Goal: Check status

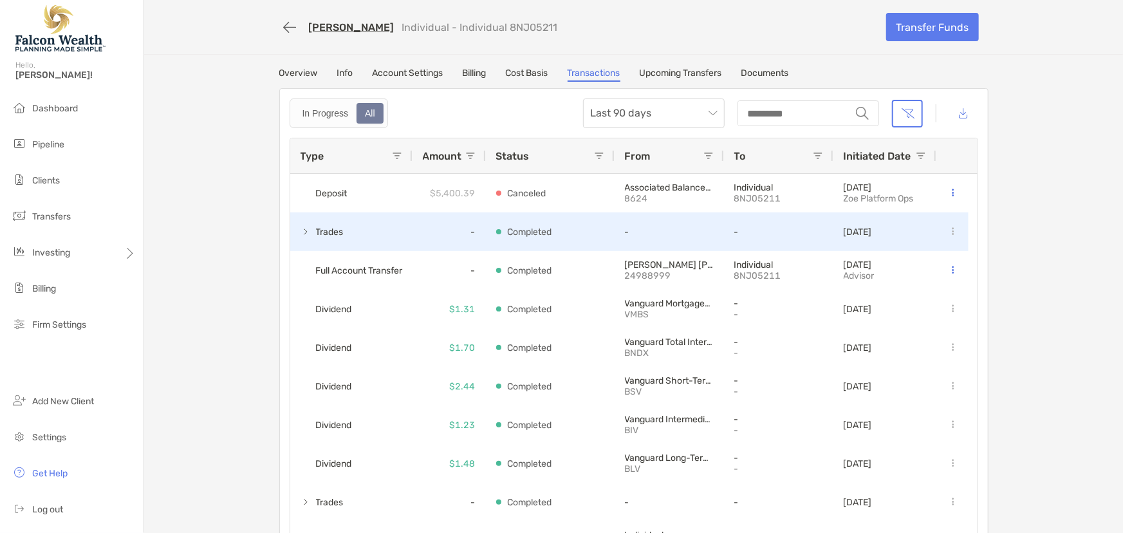
click at [300, 231] on span at bounding box center [305, 231] width 10 height 10
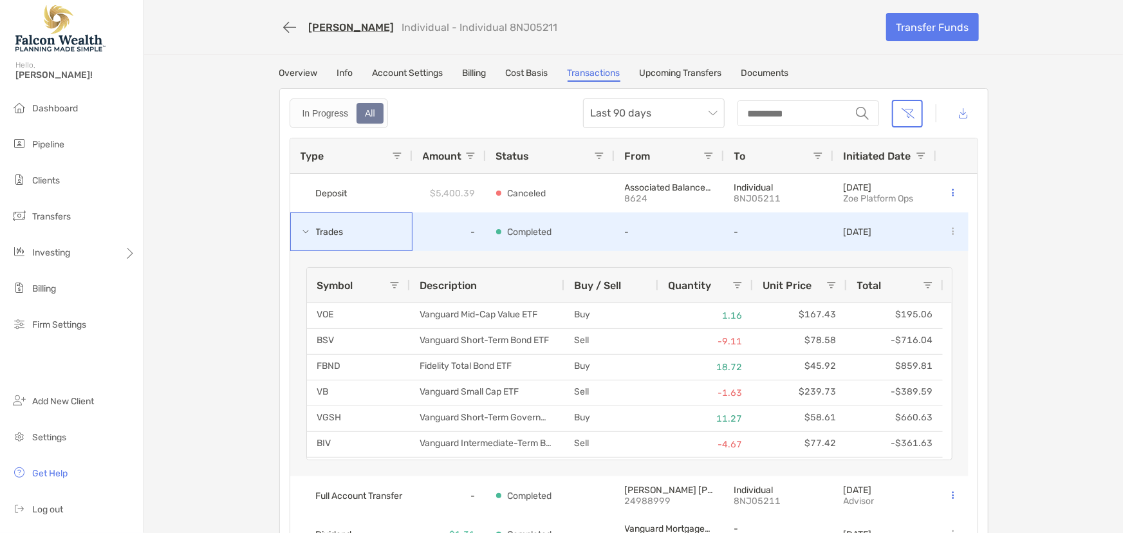
click at [300, 231] on span at bounding box center [305, 231] width 10 height 10
